Goal: Information Seeking & Learning: Find specific fact

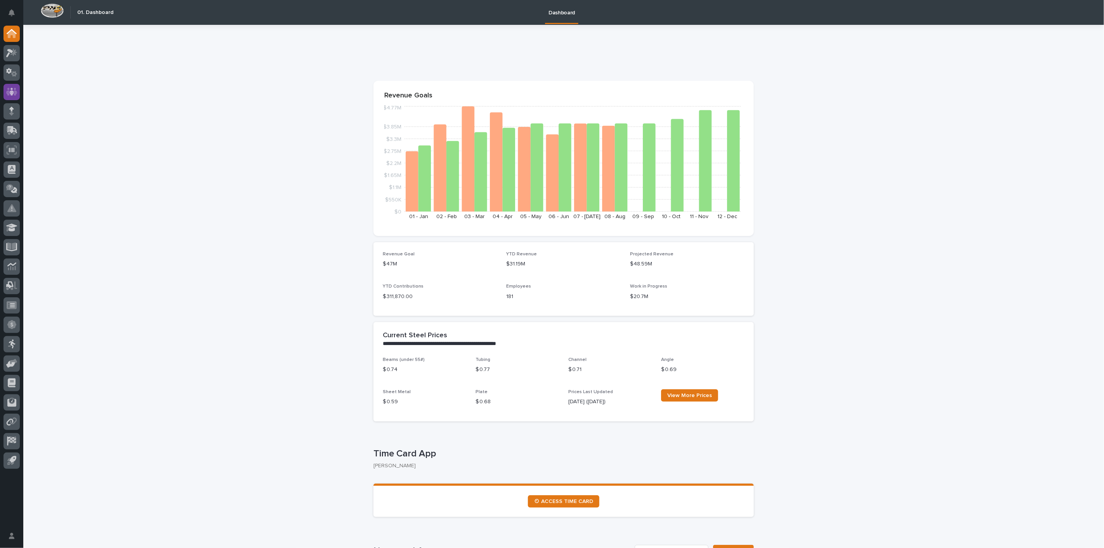
click at [14, 95] on icon at bounding box center [11, 92] width 11 height 8
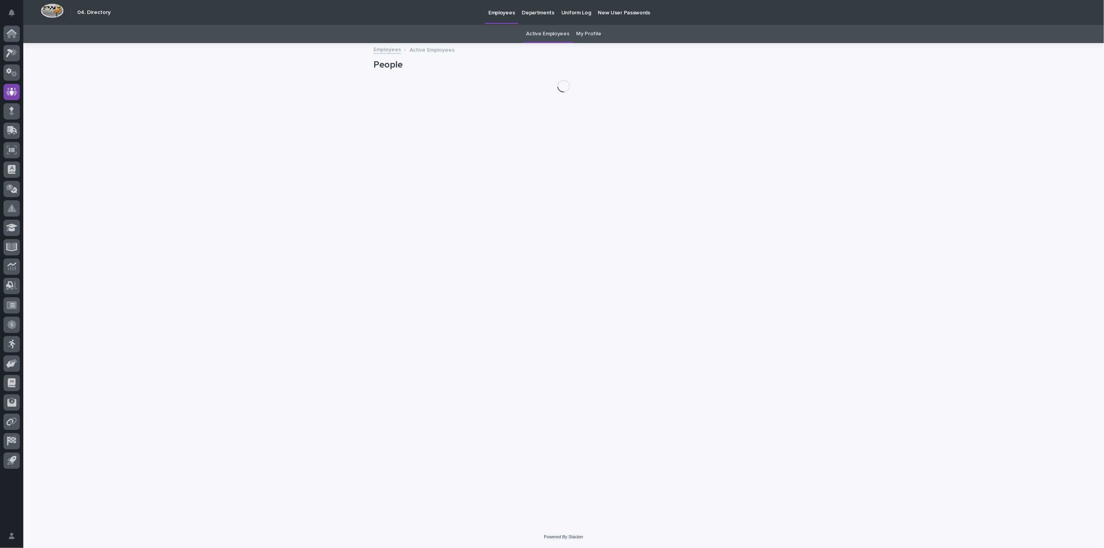
click at [578, 33] on link "My Profile" at bounding box center [589, 34] width 25 height 18
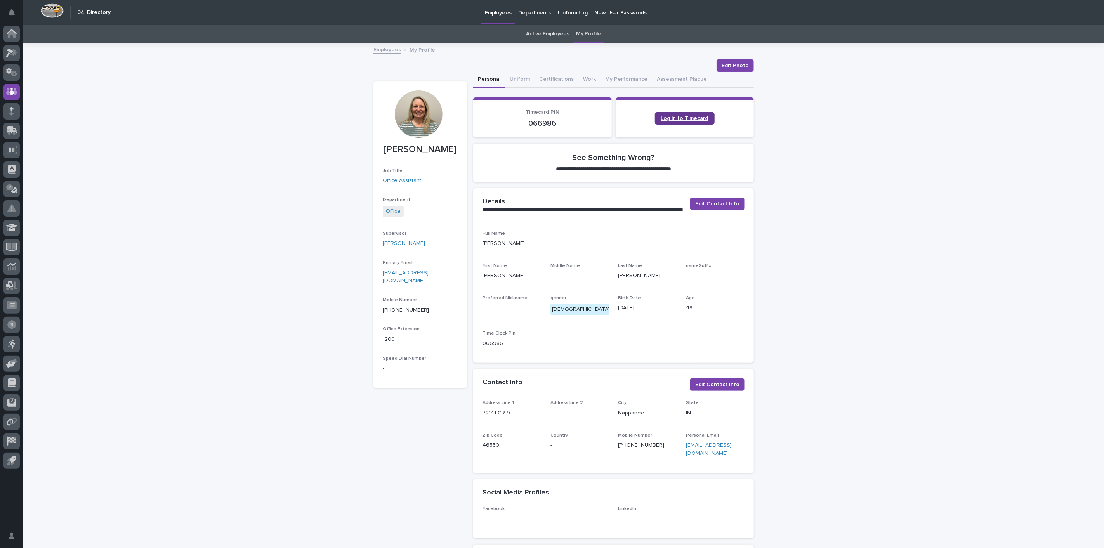
click at [689, 116] on span "Log in to Timecard" at bounding box center [684, 118] width 47 height 5
click at [379, 45] on link "Employees" at bounding box center [387, 49] width 28 height 9
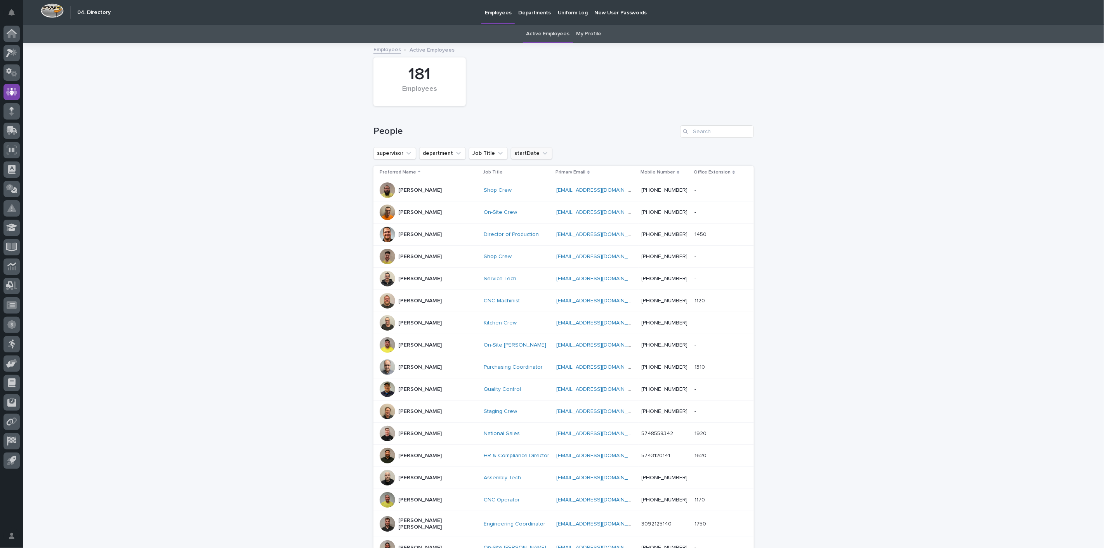
click at [540, 153] on button "startDate" at bounding box center [532, 153] width 42 height 12
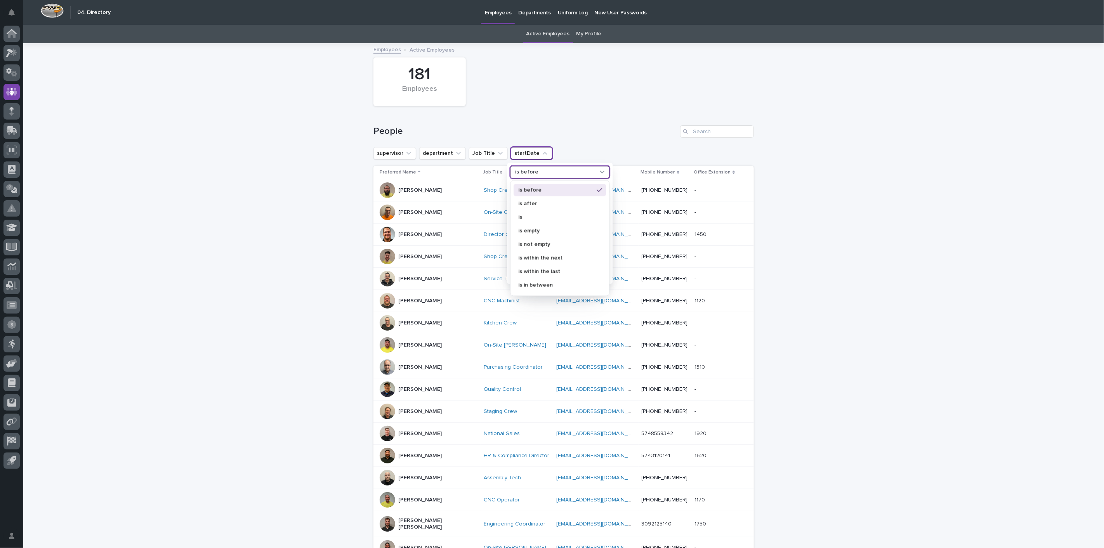
click at [533, 175] on div "is before" at bounding box center [555, 172] width 86 height 8
click at [530, 201] on p "is after" at bounding box center [555, 203] width 75 height 5
click at [526, 216] on p "[DATE]" at bounding box center [556, 216] width 82 height 5
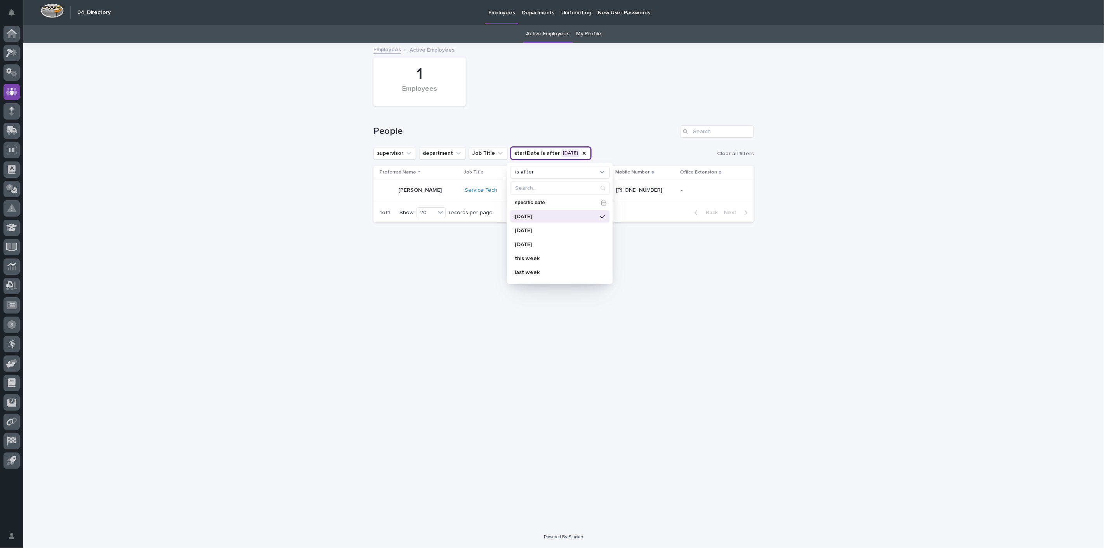
click at [363, 311] on div "Loading... Saving… Loading... Saving… 1 Employees People supervisor department …" at bounding box center [563, 285] width 1081 height 482
click at [417, 190] on p "[PERSON_NAME]" at bounding box center [419, 190] width 43 height 7
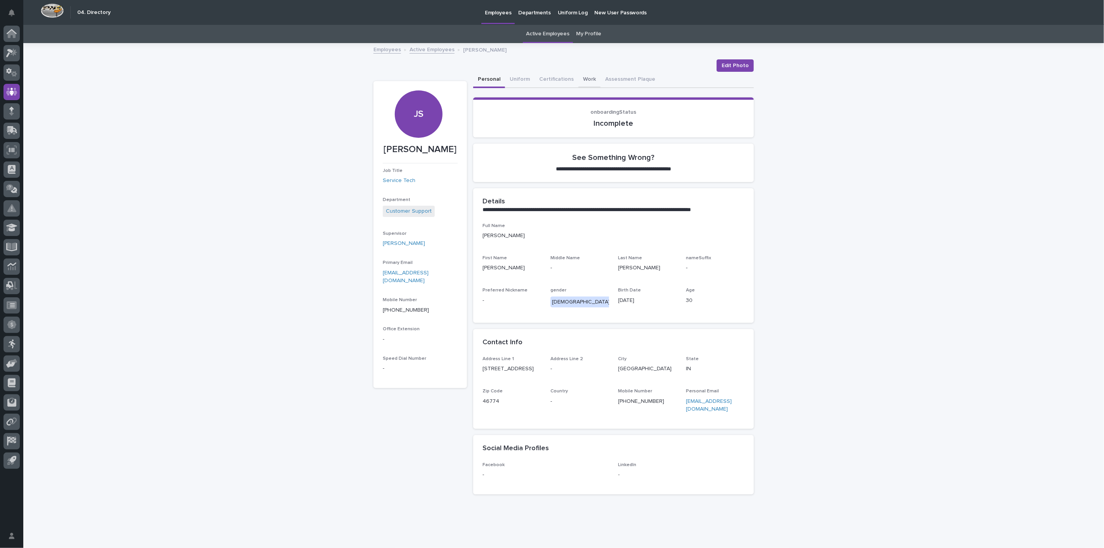
click at [584, 78] on button "Work" at bounding box center [589, 80] width 22 height 16
